Goal: Find specific page/section: Find specific page/section

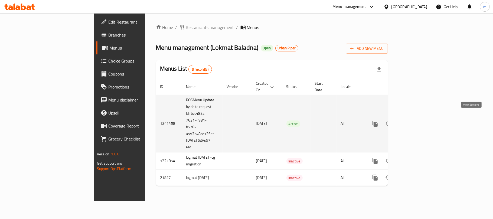
click at [417, 120] on icon "enhanced table" at bounding box center [414, 123] width 6 height 6
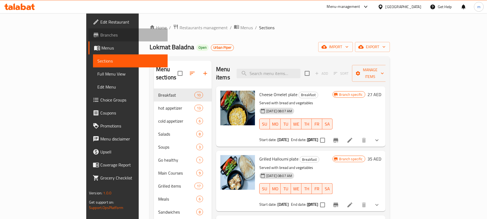
click at [100, 38] on span "Branches" at bounding box center [131, 35] width 63 height 6
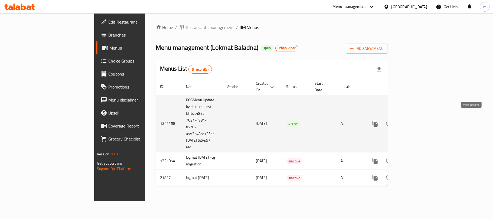
click at [417, 120] on icon "enhanced table" at bounding box center [414, 123] width 6 height 6
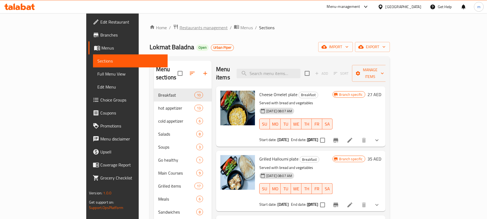
click at [180, 28] on span "Restaurants management" at bounding box center [204, 27] width 48 height 6
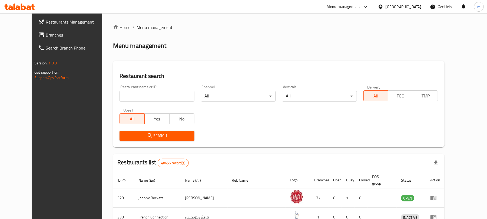
click at [137, 98] on input "search" at bounding box center [157, 96] width 75 height 11
paste input "6965"
type input "6965"
click at [153, 136] on span "Search" at bounding box center [157, 135] width 66 height 7
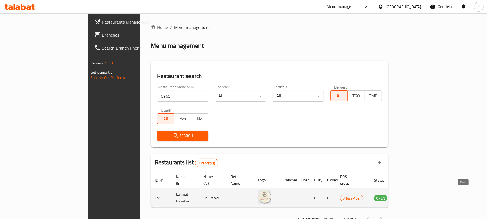
click at [409, 196] on icon "enhanced table" at bounding box center [406, 198] width 6 height 5
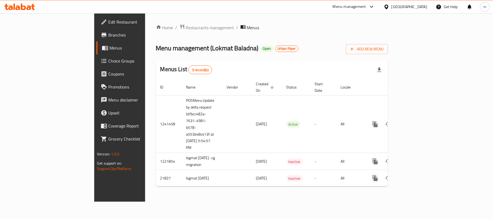
click at [27, 8] on icon at bounding box center [29, 7] width 5 height 5
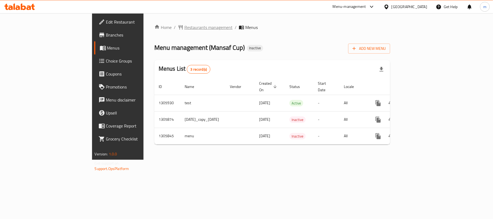
click at [184, 25] on span "Restaurants management" at bounding box center [208, 27] width 48 height 6
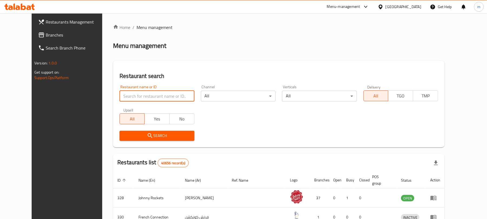
click at [124, 95] on input "search" at bounding box center [157, 96] width 75 height 11
paste input "703869"
type input "703869"
click at [168, 138] on span "Search" at bounding box center [157, 135] width 66 height 7
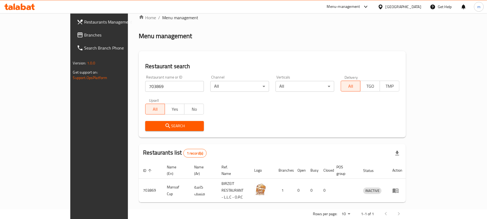
scroll to position [12, 0]
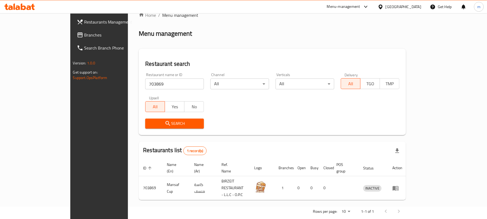
click at [19, 4] on icon at bounding box center [19, 7] width 31 height 6
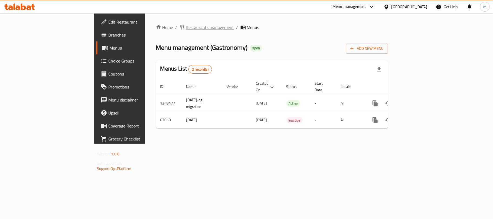
click at [186, 26] on span "Restaurants management" at bounding box center [210, 27] width 48 height 6
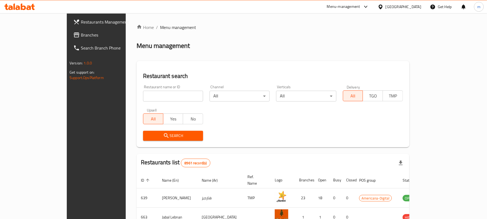
click at [143, 95] on input "search" at bounding box center [173, 96] width 60 height 11
paste input "600031"
type input "600031"
click at [147, 135] on span "Search" at bounding box center [172, 135] width 51 height 7
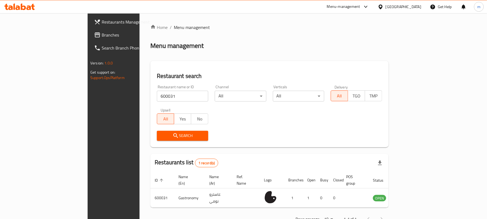
click at [26, 8] on icon at bounding box center [19, 7] width 31 height 6
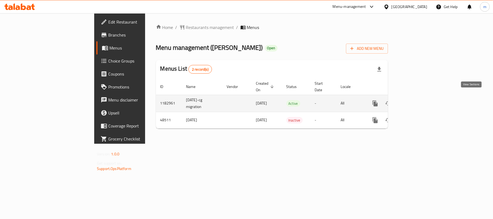
click at [417, 101] on icon "enhanced table" at bounding box center [414, 103] width 6 height 6
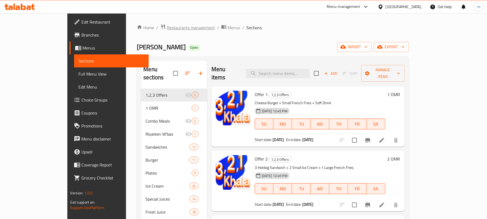
click at [167, 27] on span "Restaurants management" at bounding box center [191, 27] width 48 height 6
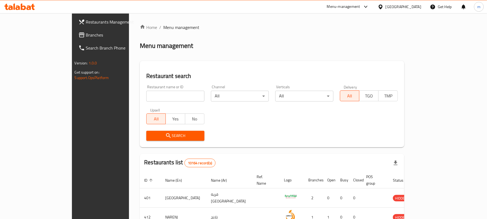
click at [146, 96] on input "search" at bounding box center [175, 96] width 58 height 11
paste input "24475"
type input "24475"
click at [151, 135] on span "Search" at bounding box center [176, 135] width 50 height 7
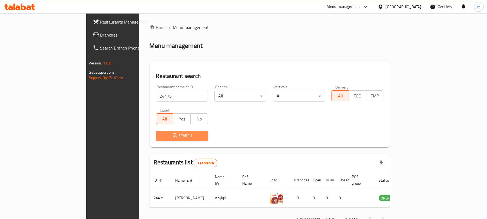
click at [162, 136] on span "Search" at bounding box center [181, 135] width 43 height 7
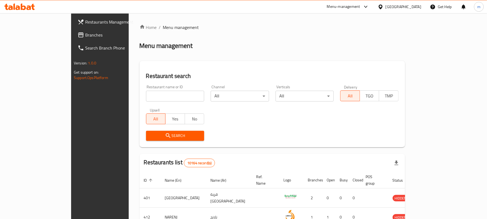
click at [21, 9] on icon at bounding box center [23, 7] width 5 height 6
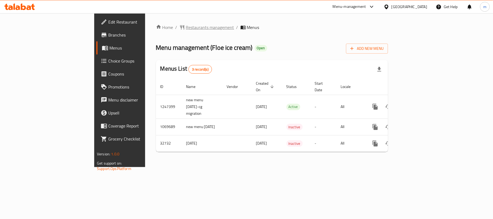
click at [186, 25] on span "Restaurants management" at bounding box center [210, 27] width 48 height 6
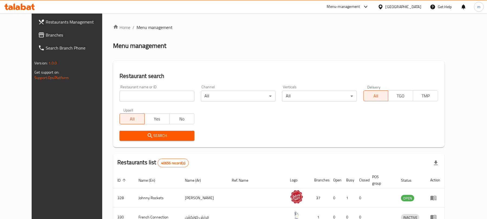
click at [149, 95] on input "search" at bounding box center [157, 96] width 75 height 11
paste input "16772"
type input "16772"
click at [154, 135] on span "Search" at bounding box center [157, 135] width 66 height 7
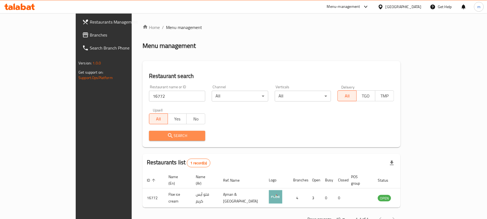
click at [154, 135] on span "Search" at bounding box center [177, 135] width 48 height 7
click at [30, 7] on icon at bounding box center [29, 7] width 5 height 5
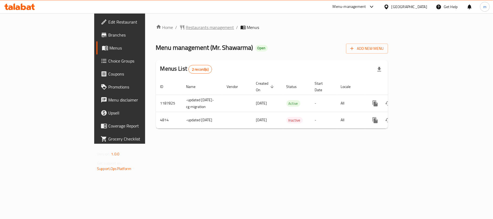
click at [186, 28] on span "Restaurants management" at bounding box center [210, 27] width 48 height 6
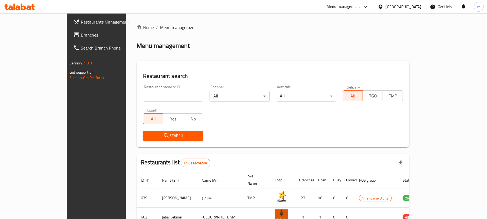
click at [147, 98] on input "search" at bounding box center [173, 96] width 60 height 11
paste input "3033"
type input "3033"
click at [148, 139] on button "Search" at bounding box center [173, 136] width 60 height 10
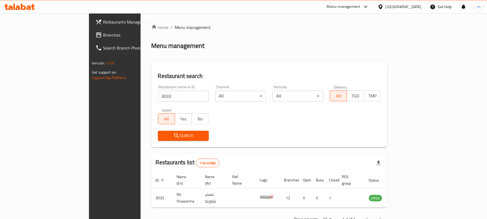
click at [162, 136] on span "Search" at bounding box center [183, 135] width 42 height 7
